Goal: Task Accomplishment & Management: Use online tool/utility

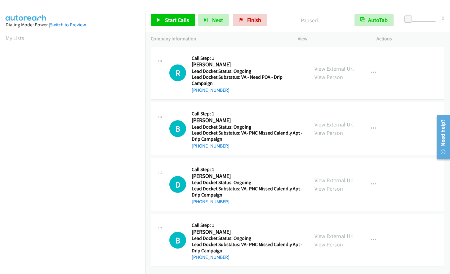
scroll to position [2, 0]
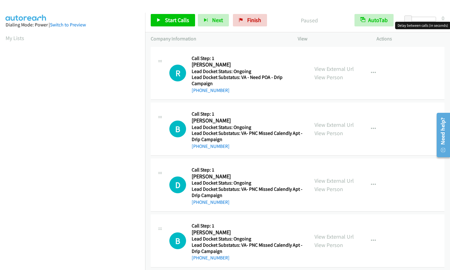
click at [423, 18] on div at bounding box center [422, 19] width 29 height 5
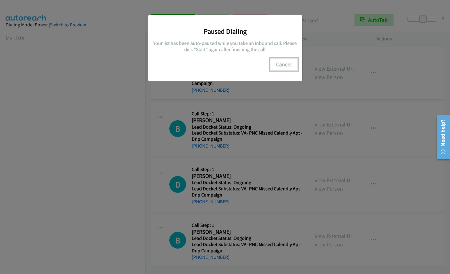
click at [289, 61] on button "Cancel" at bounding box center [284, 64] width 28 height 12
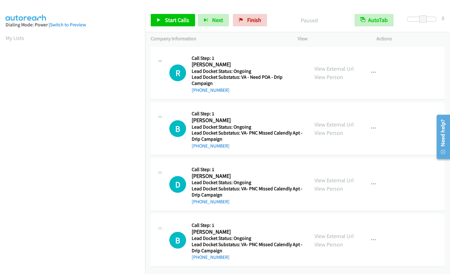
scroll to position [74, 0]
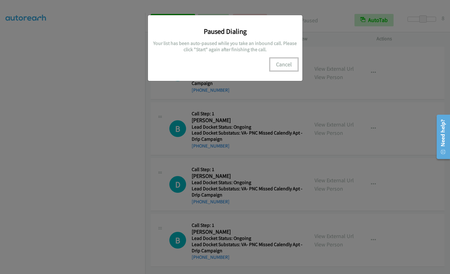
click at [284, 62] on button "Cancel" at bounding box center [284, 64] width 28 height 12
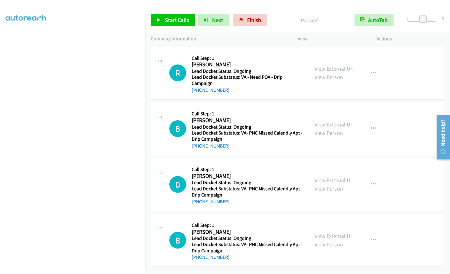
scroll to position [0, 0]
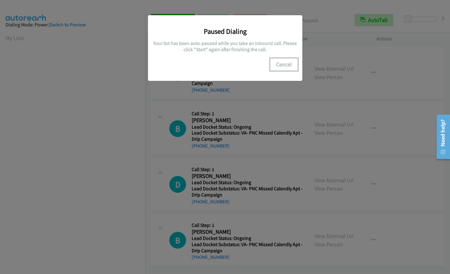
click at [285, 64] on button "Cancel" at bounding box center [284, 64] width 28 height 12
drag, startPoint x: 291, startPoint y: 65, endPoint x: 277, endPoint y: 66, distance: 13.5
click at [286, 65] on button "Cancel" at bounding box center [284, 64] width 28 height 12
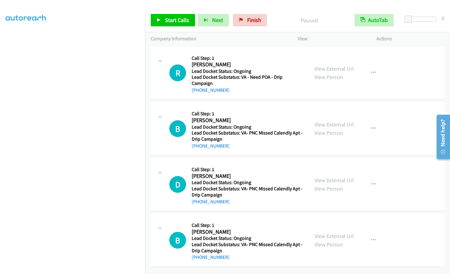
scroll to position [74, 0]
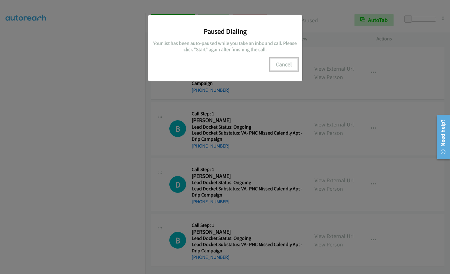
click at [287, 63] on button "Cancel" at bounding box center [284, 64] width 28 height 12
click at [282, 64] on button "Cancel" at bounding box center [284, 64] width 28 height 12
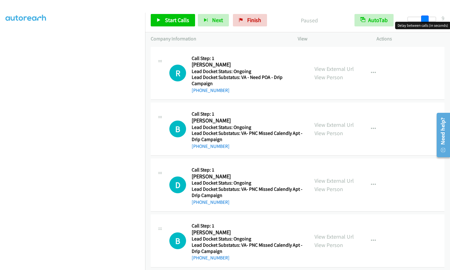
click at [425, 18] on div at bounding box center [422, 19] width 29 height 5
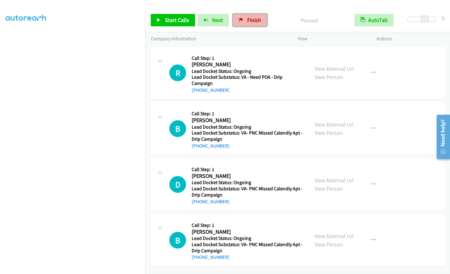
click at [241, 21] on icon at bounding box center [241, 20] width 4 height 4
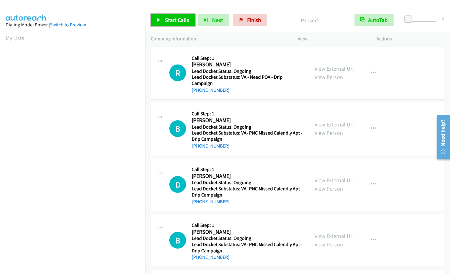
click at [174, 17] on span "Start Calls" at bounding box center [177, 19] width 24 height 7
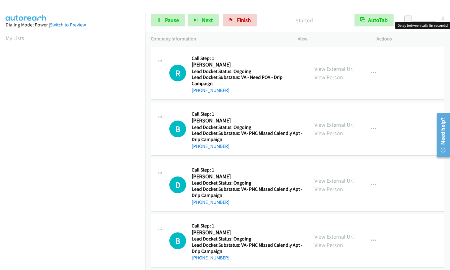
click at [423, 20] on div at bounding box center [422, 19] width 29 height 5
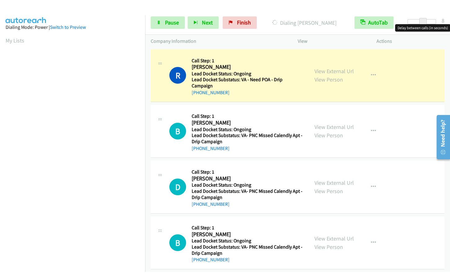
scroll to position [74, 0]
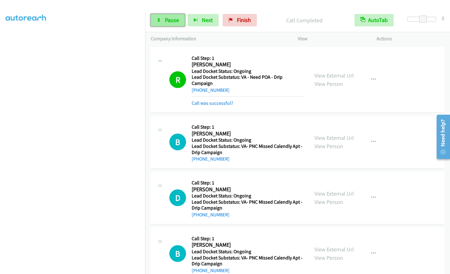
click at [170, 18] on span "Pause" at bounding box center [172, 19] width 14 height 7
click at [168, 28] on div "Start Calls Pause Next Finish Paused AutoTab AutoTab 8" at bounding box center [297, 20] width 305 height 24
click at [169, 23] on span "Start Calls" at bounding box center [177, 19] width 24 height 7
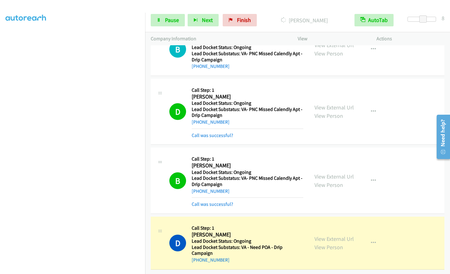
scroll to position [97, 0]
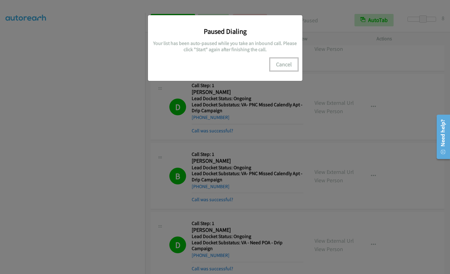
click at [283, 63] on button "Cancel" at bounding box center [284, 64] width 28 height 12
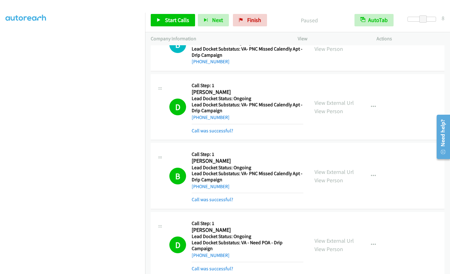
scroll to position [0, 0]
click at [163, 20] on link "Start Calls" at bounding box center [173, 20] width 44 height 12
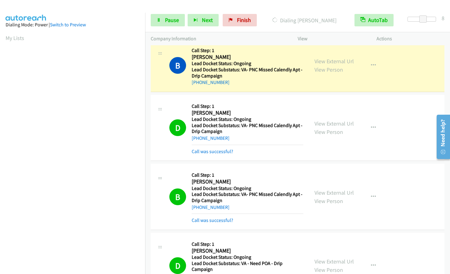
scroll to position [18, 0]
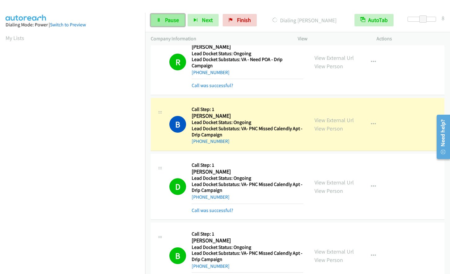
click at [166, 20] on span "Pause" at bounding box center [172, 19] width 14 height 7
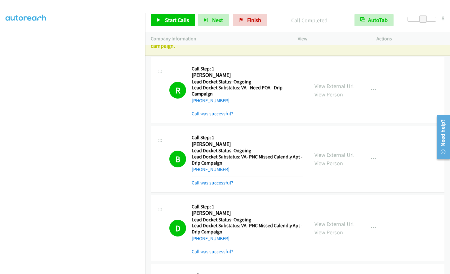
scroll to position [0, 0]
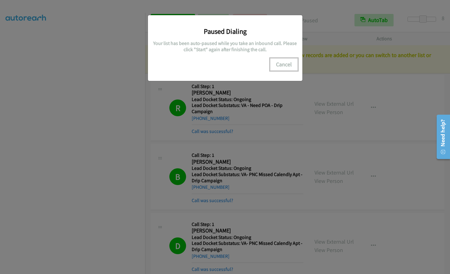
click at [278, 63] on button "Cancel" at bounding box center [284, 64] width 28 height 12
click at [287, 66] on button "Cancel" at bounding box center [284, 64] width 28 height 12
click at [282, 65] on button "Cancel" at bounding box center [284, 64] width 28 height 12
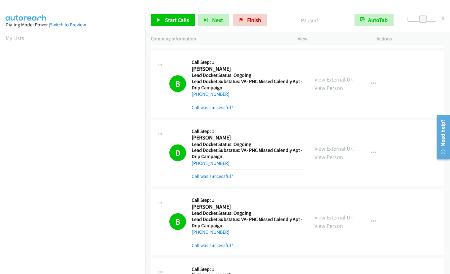
scroll to position [74, 0]
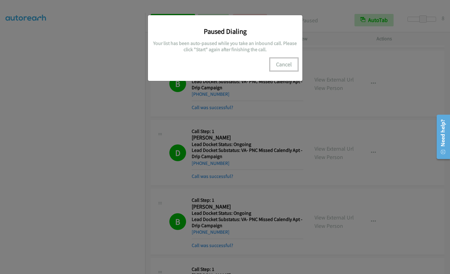
click at [293, 65] on button "Cancel" at bounding box center [284, 64] width 28 height 12
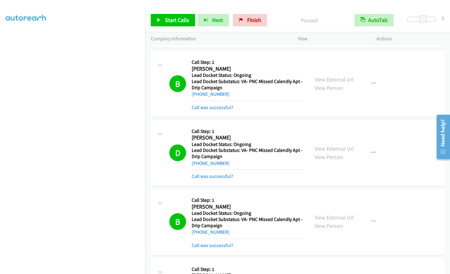
scroll to position [61, 0]
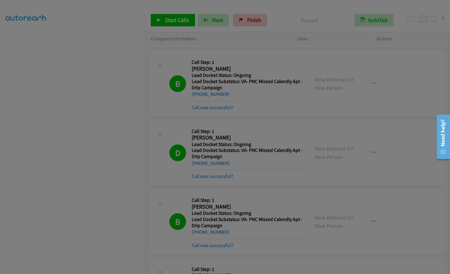
click at [0, 0] on div "Paused Dialing Your list has been auto-paused while you take an inbound call. P…" at bounding box center [0, 0] width 0 height 0
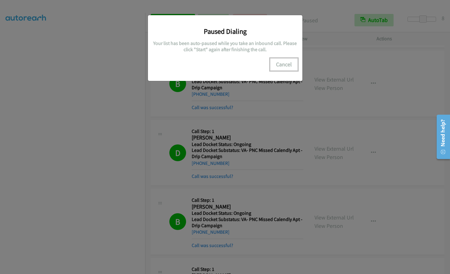
drag, startPoint x: 285, startPoint y: 64, endPoint x: 266, endPoint y: 67, distance: 19.9
click at [285, 64] on button "Cancel" at bounding box center [284, 64] width 28 height 12
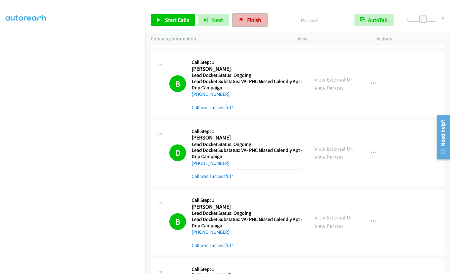
click at [251, 21] on span "Finish" at bounding box center [254, 19] width 14 height 7
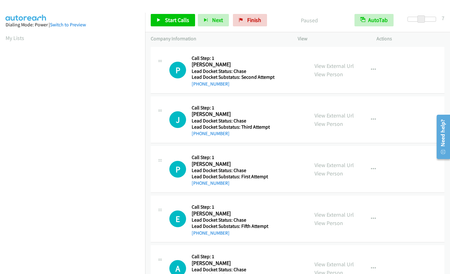
click at [427, 18] on div at bounding box center [422, 19] width 29 height 5
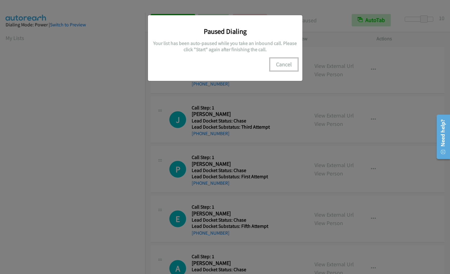
click at [285, 62] on button "Cancel" at bounding box center [284, 64] width 28 height 12
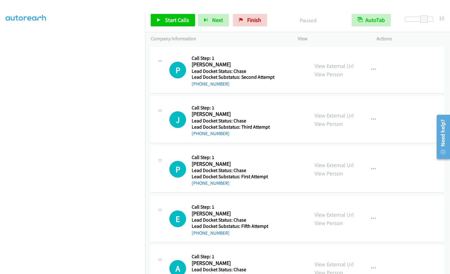
scroll to position [74, 0]
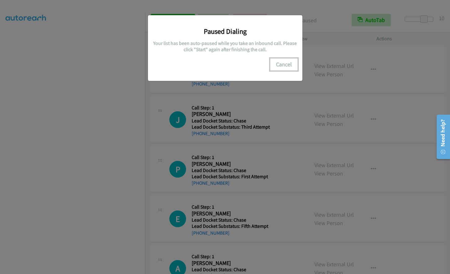
click at [287, 66] on button "Cancel" at bounding box center [284, 64] width 28 height 12
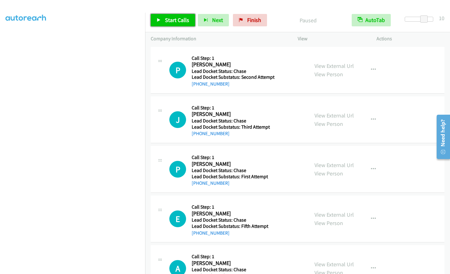
click at [173, 20] on span "Start Calls" at bounding box center [177, 19] width 24 height 7
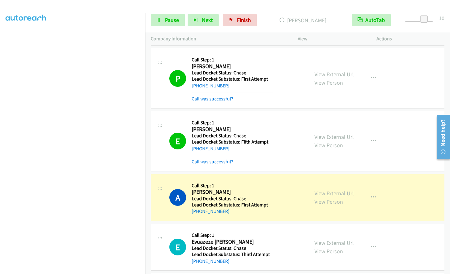
scroll to position [229, 0]
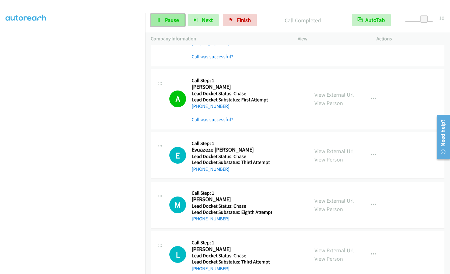
click at [171, 17] on span "Pause" at bounding box center [172, 19] width 14 height 7
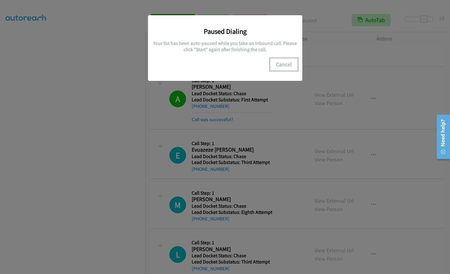
click at [285, 64] on button "Cancel" at bounding box center [284, 64] width 28 height 12
click at [278, 66] on button "Cancel" at bounding box center [284, 64] width 28 height 12
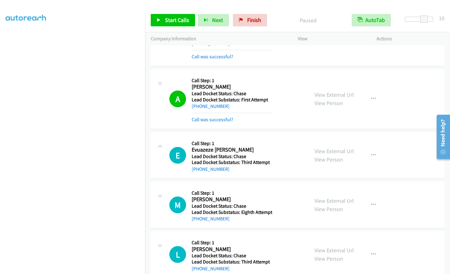
scroll to position [0, 0]
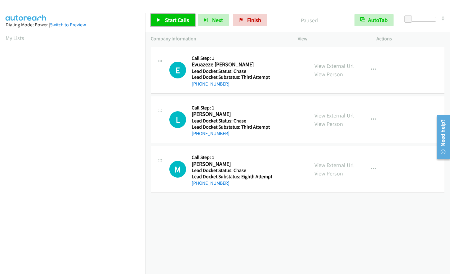
click at [166, 22] on span "Start Calls" at bounding box center [177, 19] width 24 height 7
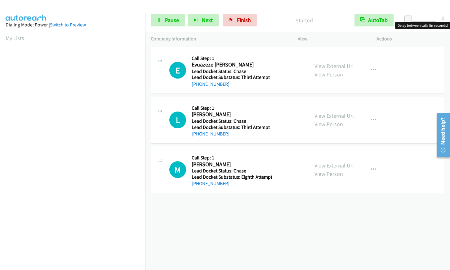
click at [424, 18] on div at bounding box center [422, 19] width 29 height 5
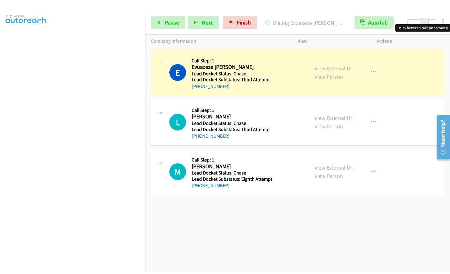
scroll to position [74, 0]
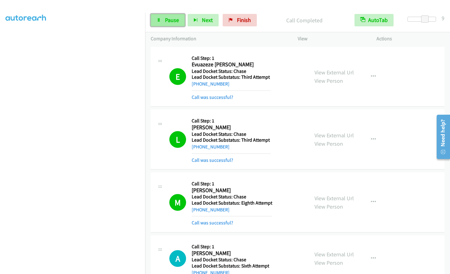
click at [171, 20] on span "Pause" at bounding box center [172, 19] width 14 height 7
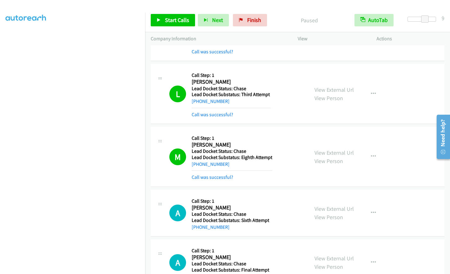
scroll to position [0, 0]
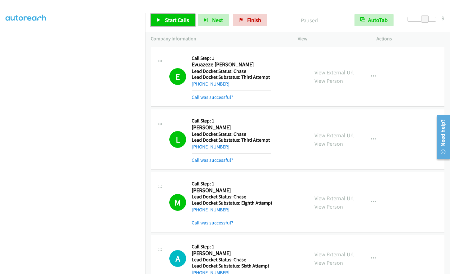
click at [161, 22] on link "Start Calls" at bounding box center [173, 20] width 44 height 12
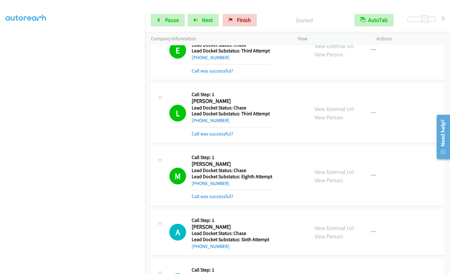
scroll to position [62, 0]
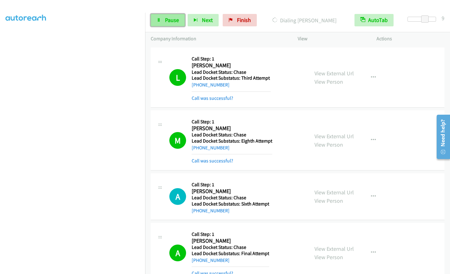
click at [169, 20] on span "Pause" at bounding box center [172, 19] width 14 height 7
click at [188, 20] on span "Start Calls" at bounding box center [177, 19] width 24 height 7
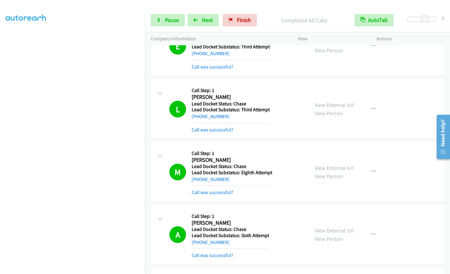
scroll to position [0, 0]
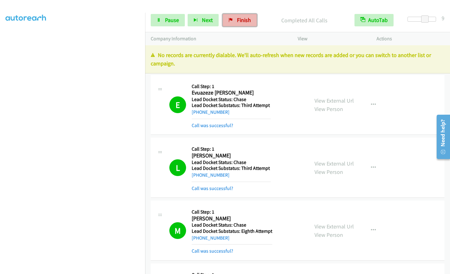
drag, startPoint x: 230, startPoint y: 23, endPoint x: 246, endPoint y: 22, distance: 15.9
click at [230, 23] on link "Finish" at bounding box center [240, 20] width 34 height 12
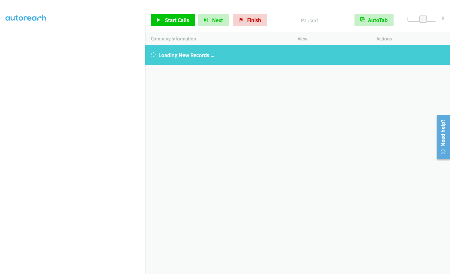
scroll to position [74, 0]
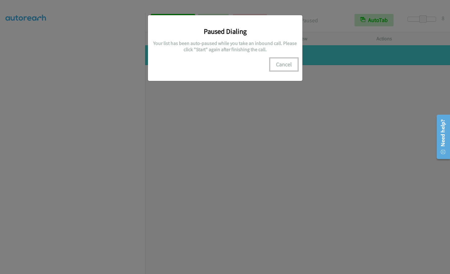
click at [290, 63] on button "Cancel" at bounding box center [284, 64] width 28 height 12
click at [280, 62] on button "Cancel" at bounding box center [284, 64] width 28 height 12
